Goal: Task Accomplishment & Management: Use online tool/utility

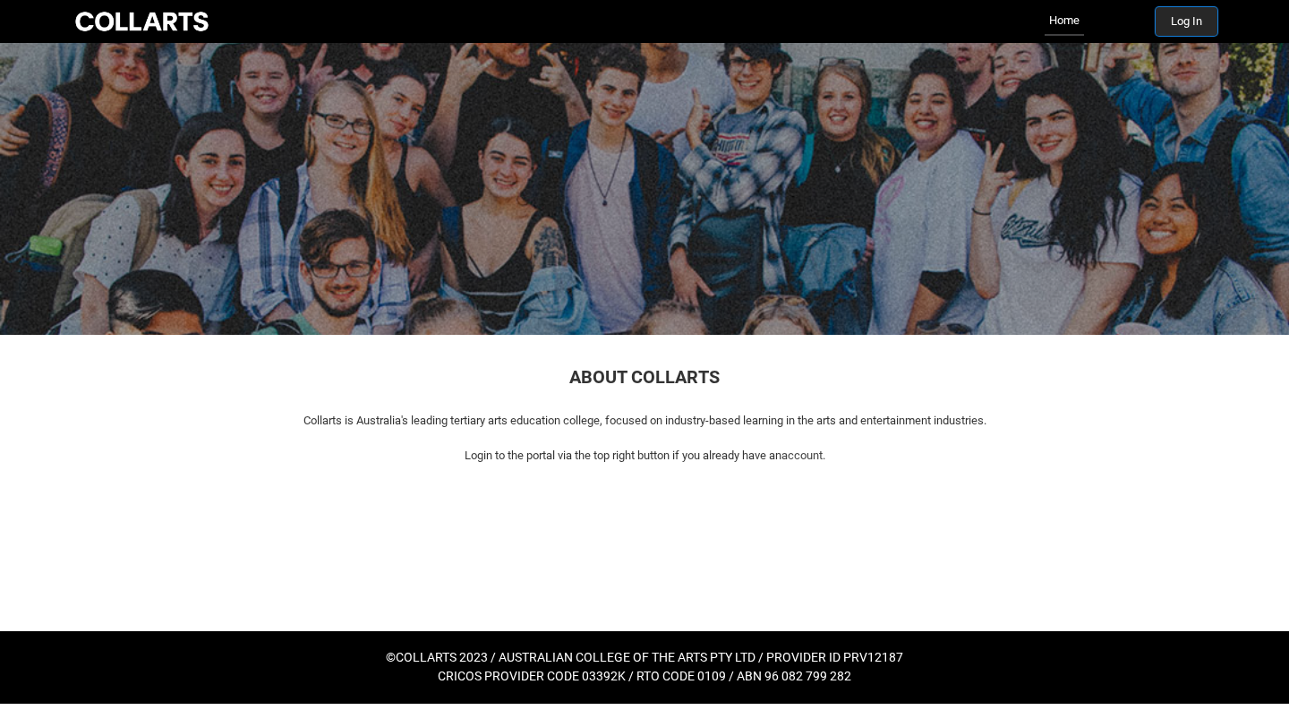
click at [1183, 30] on button "Log In" at bounding box center [1187, 21] width 62 height 29
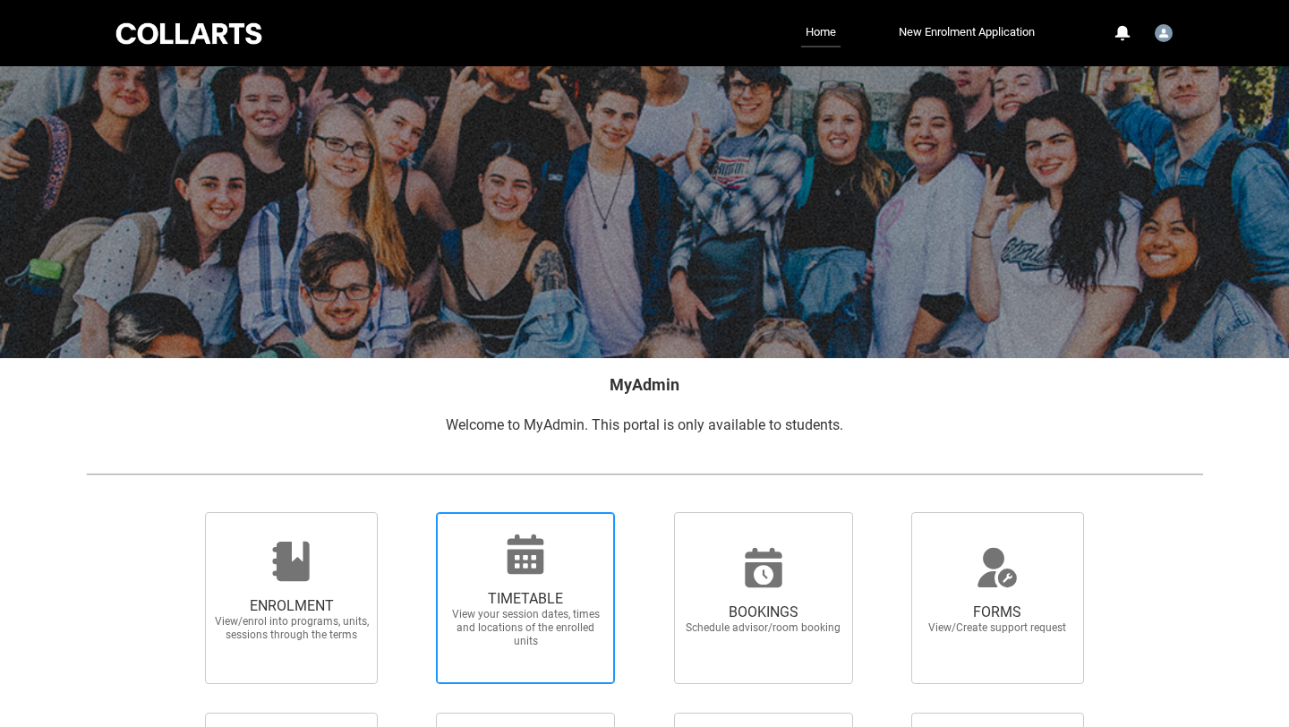
click at [482, 550] on div at bounding box center [526, 554] width 172 height 43
click at [414, 512] on input "TIMETABLE View your session dates, times and locations of the enrolled units" at bounding box center [413, 511] width 1 height 1
radio input "true"
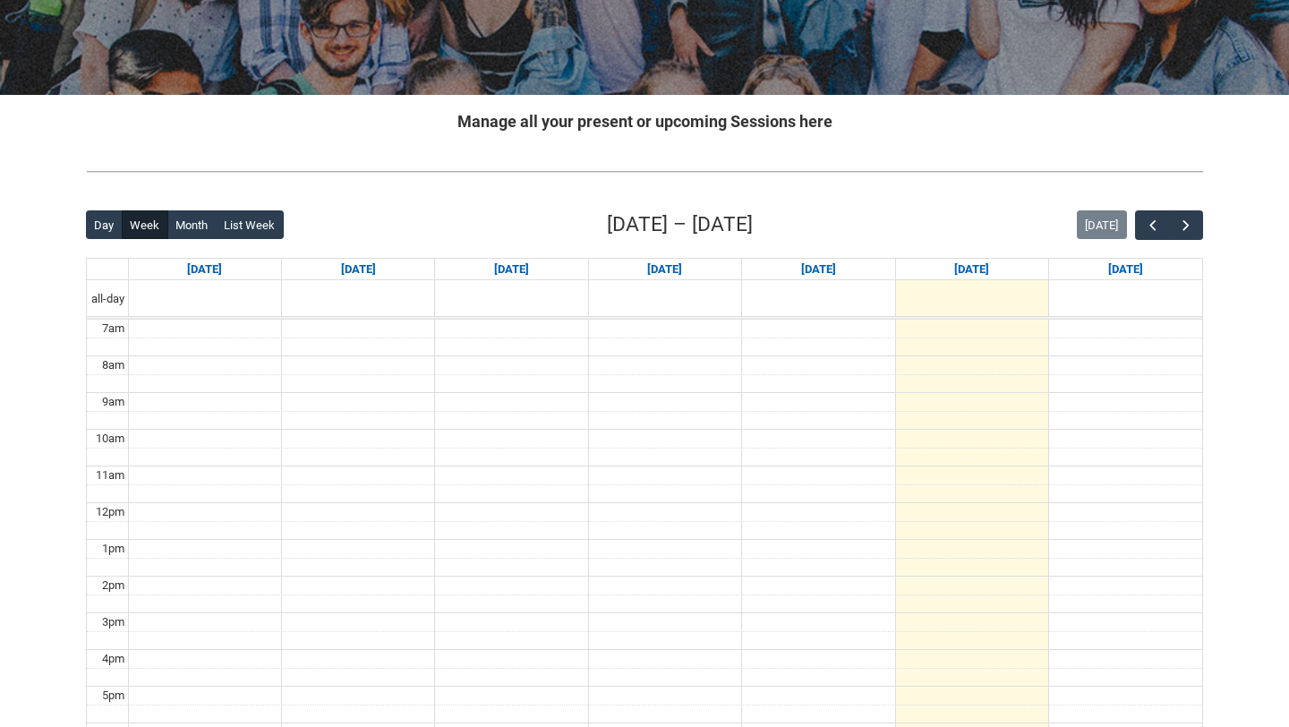
scroll to position [306, 0]
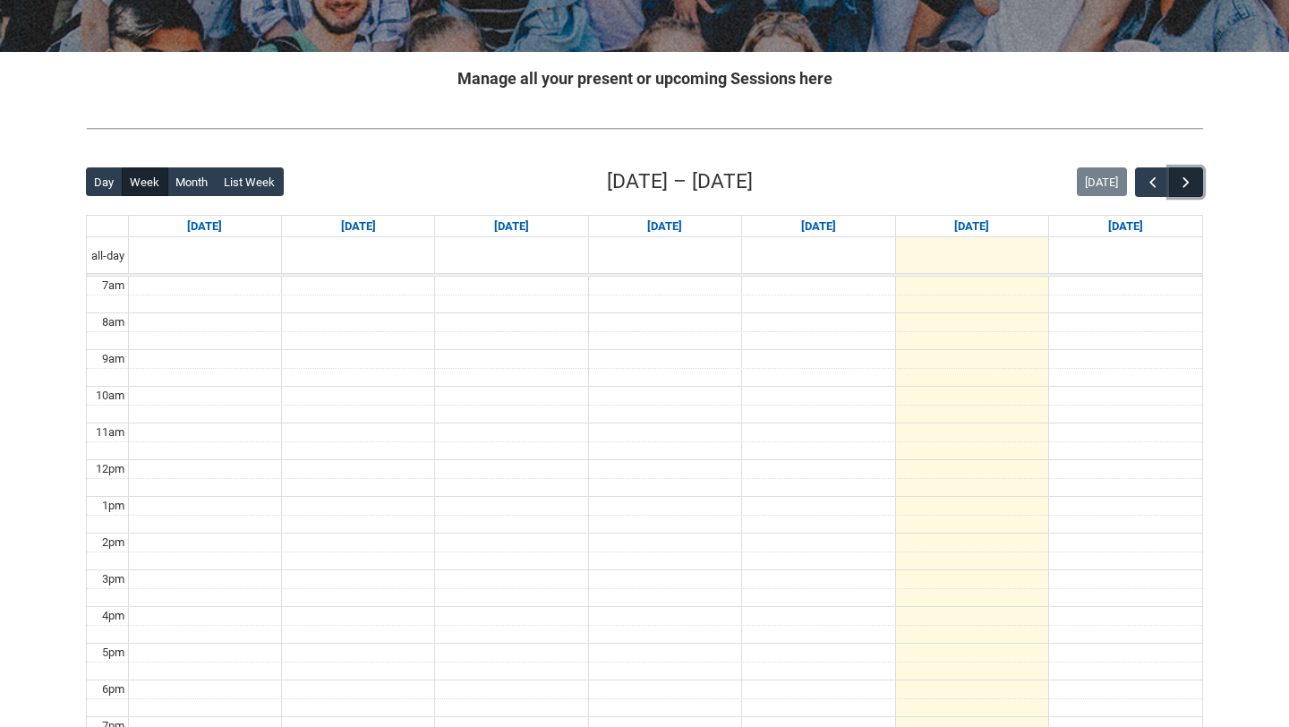
click at [1191, 176] on span "button" at bounding box center [1186, 183] width 18 height 18
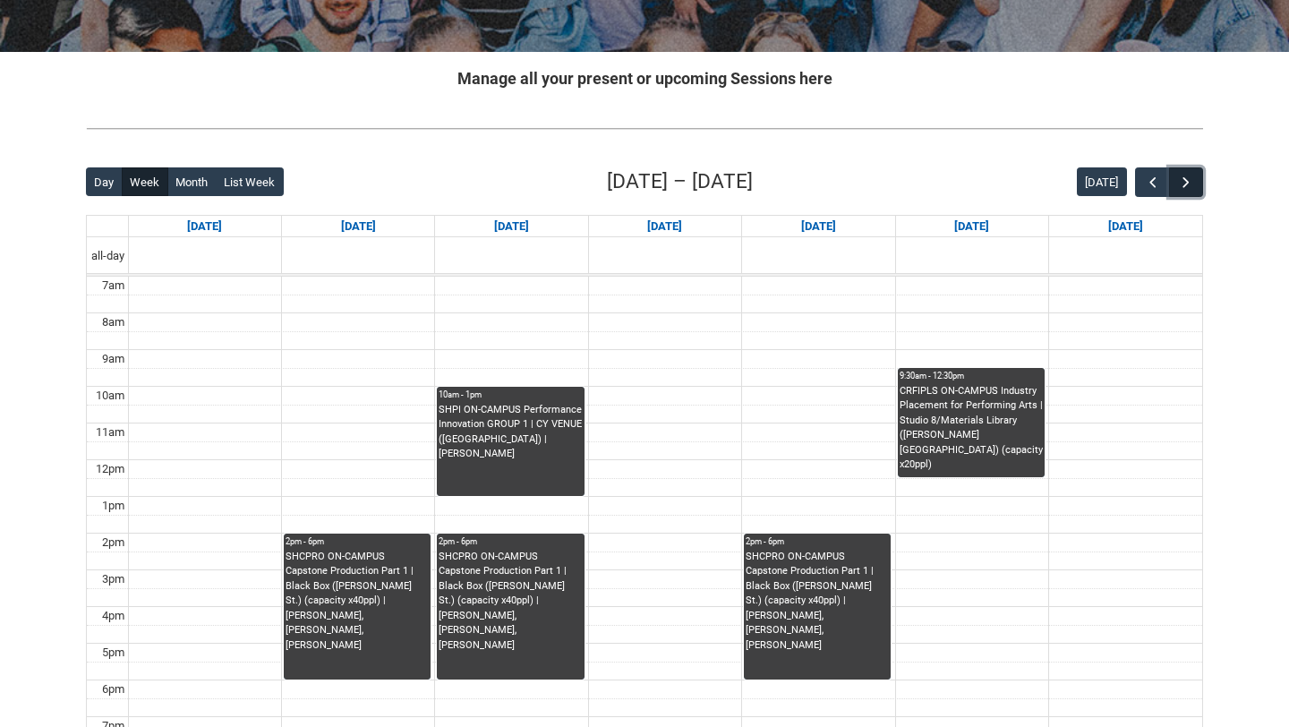
click at [1191, 176] on span "button" at bounding box center [1186, 183] width 18 height 18
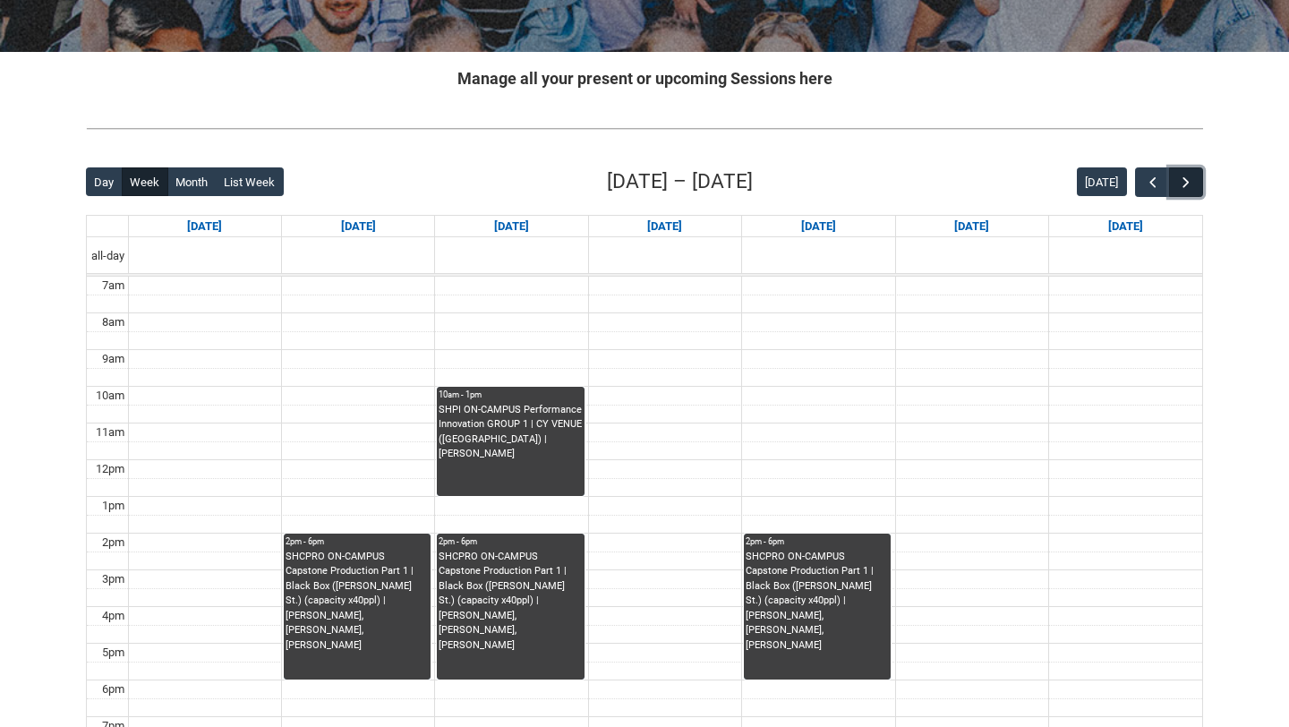
click at [1191, 176] on span "button" at bounding box center [1186, 183] width 18 height 18
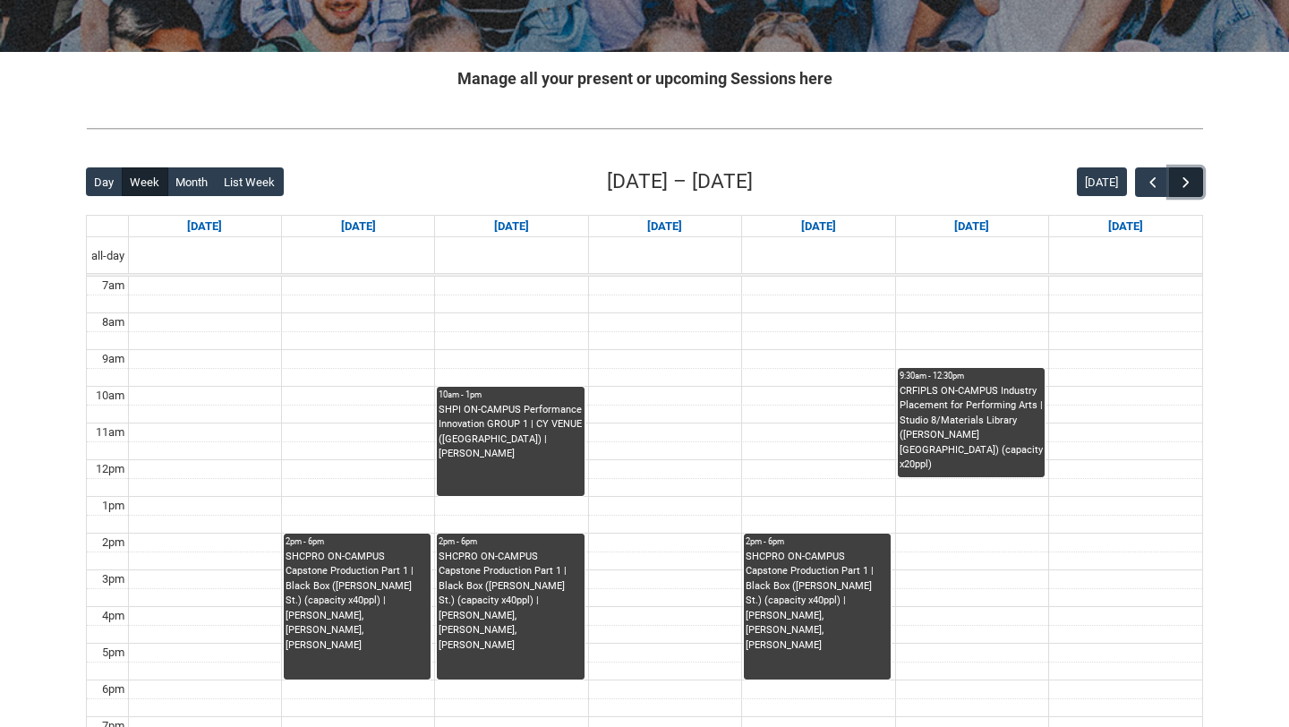
click at [1191, 176] on span "button" at bounding box center [1186, 183] width 18 height 18
